Goal: Information Seeking & Learning: Learn about a topic

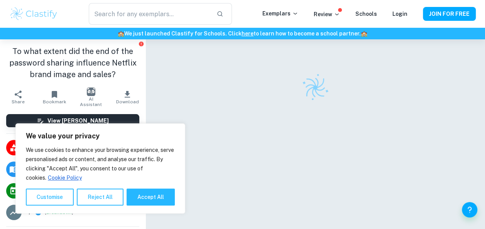
click at [148, 194] on button "Accept All" at bounding box center [150, 197] width 48 height 17
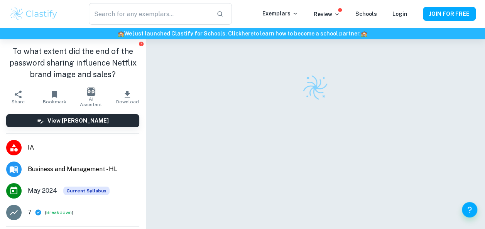
checkbox input "true"
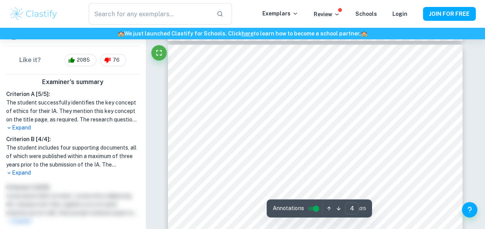
scroll to position [1359, 0]
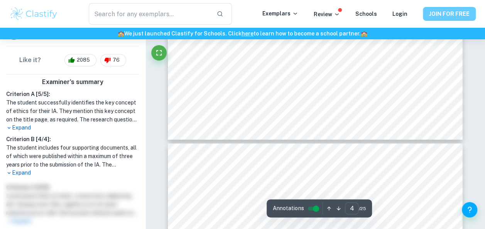
type input "5"
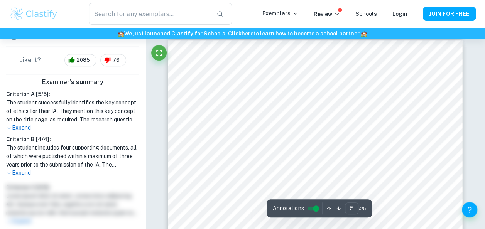
scroll to position [1783, 0]
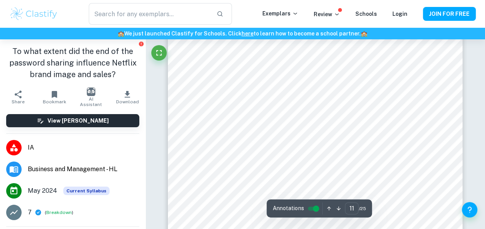
scroll to position [4413, 0]
click at [327, 209] on icon "button" at bounding box center [329, 208] width 6 height 6
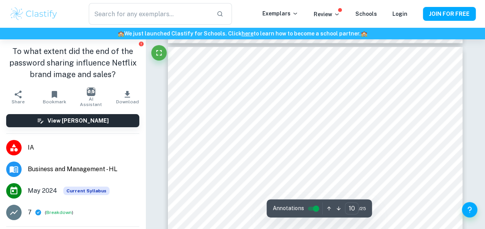
click at [327, 209] on icon "button" at bounding box center [329, 208] width 6 height 6
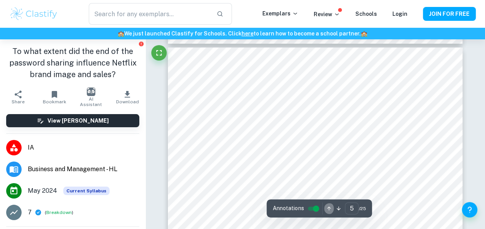
click at [327, 209] on icon "button" at bounding box center [329, 208] width 6 height 6
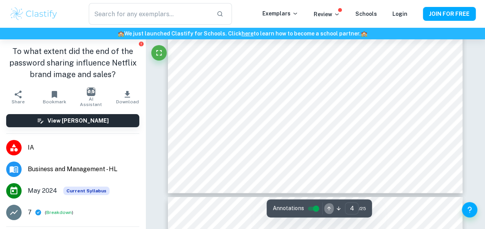
click at [327, 209] on icon "button" at bounding box center [329, 208] width 6 height 6
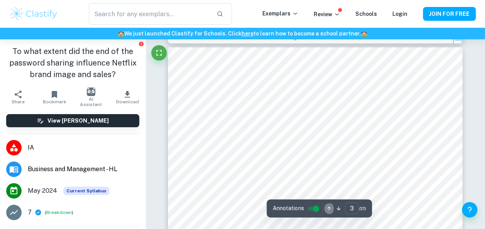
click at [327, 209] on icon "button" at bounding box center [329, 208] width 6 height 6
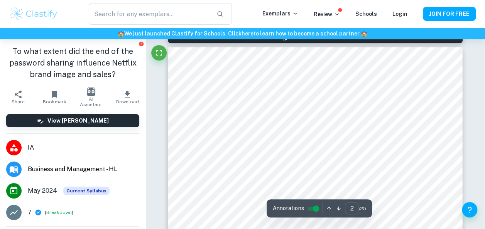
click at [327, 209] on icon "button" at bounding box center [329, 208] width 6 height 6
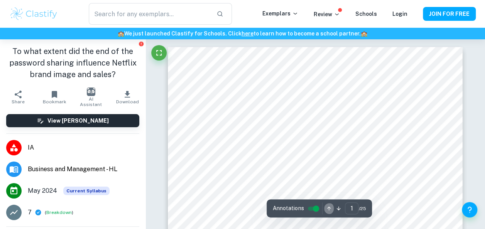
click at [327, 209] on icon "button" at bounding box center [329, 208] width 6 height 6
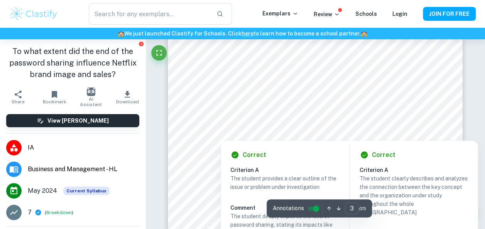
scroll to position [1173, 0]
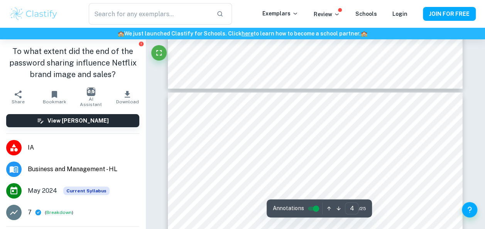
type input "3"
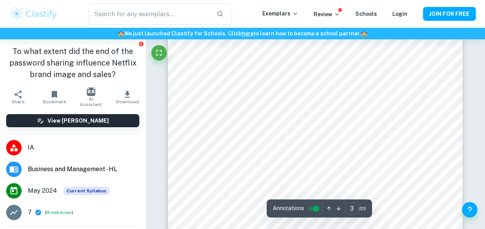
scroll to position [1080, 0]
